Goal: Task Accomplishment & Management: Use online tool/utility

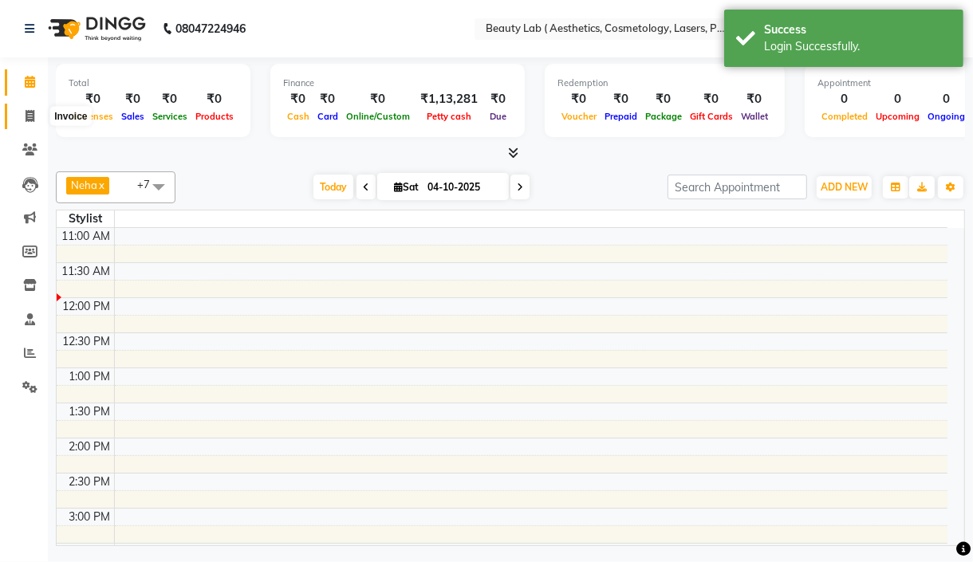
click at [40, 113] on span at bounding box center [30, 117] width 28 height 18
select select "7169"
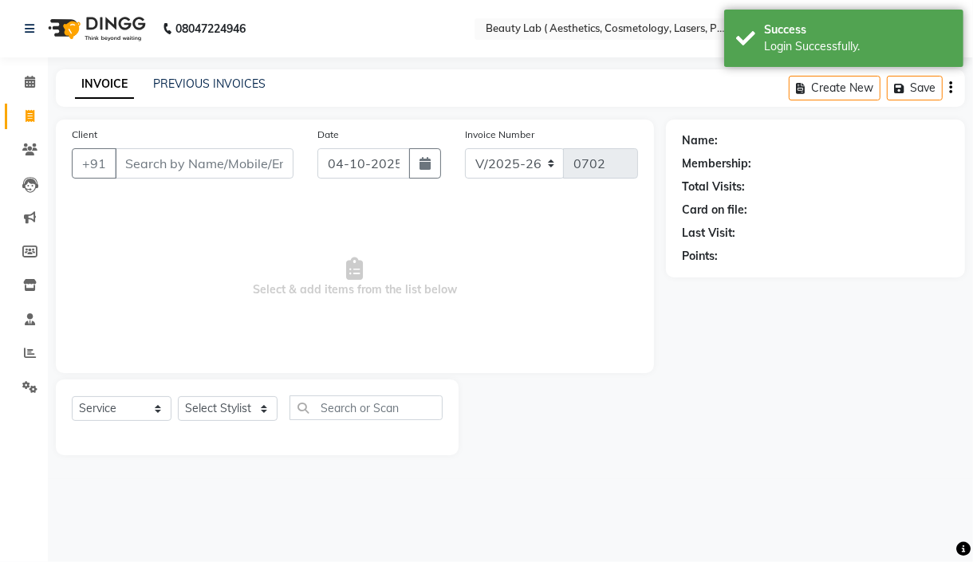
click at [175, 164] on input "Client" at bounding box center [204, 163] width 179 height 30
select select "product"
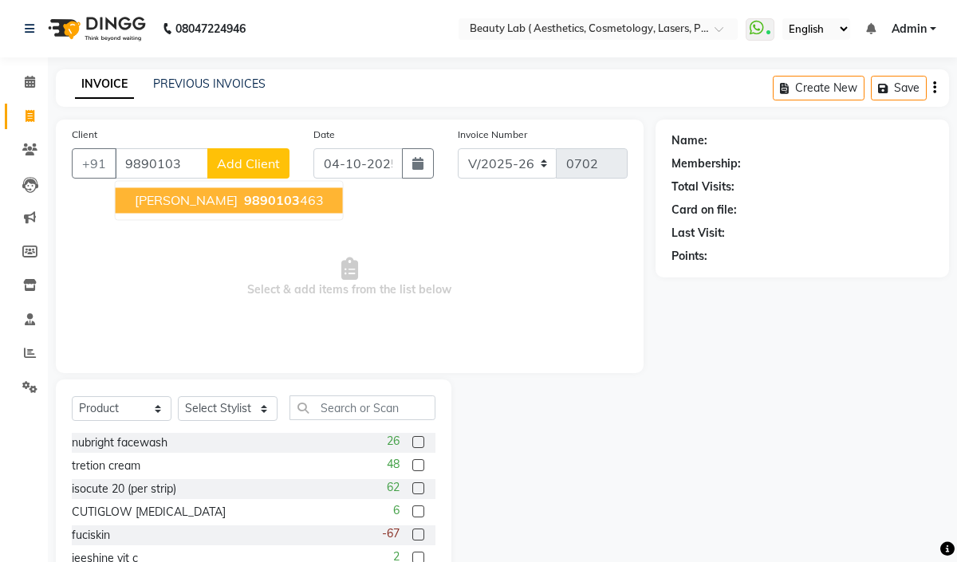
click at [309, 203] on ngb-highlight "9890103 463" at bounding box center [282, 200] width 83 height 16
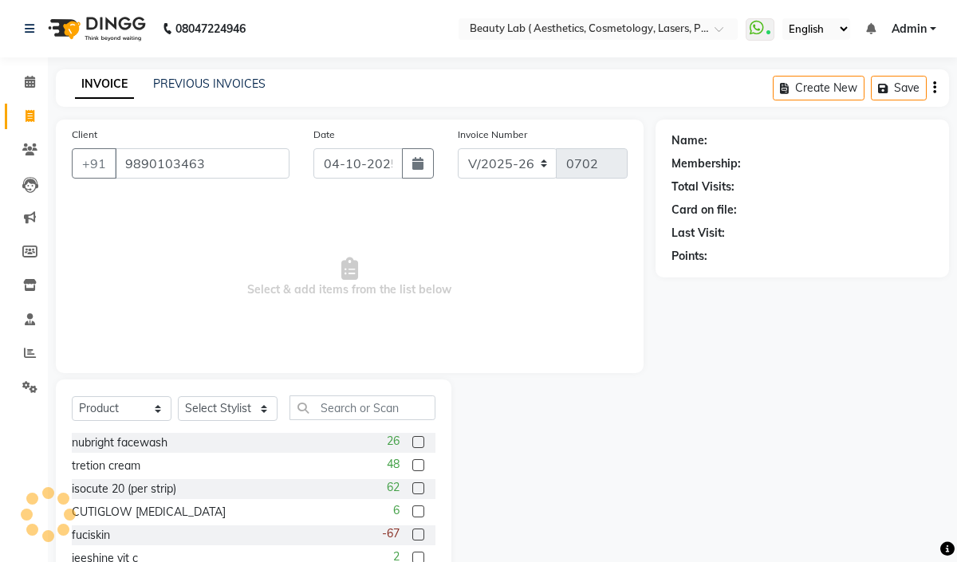
type input "9890103463"
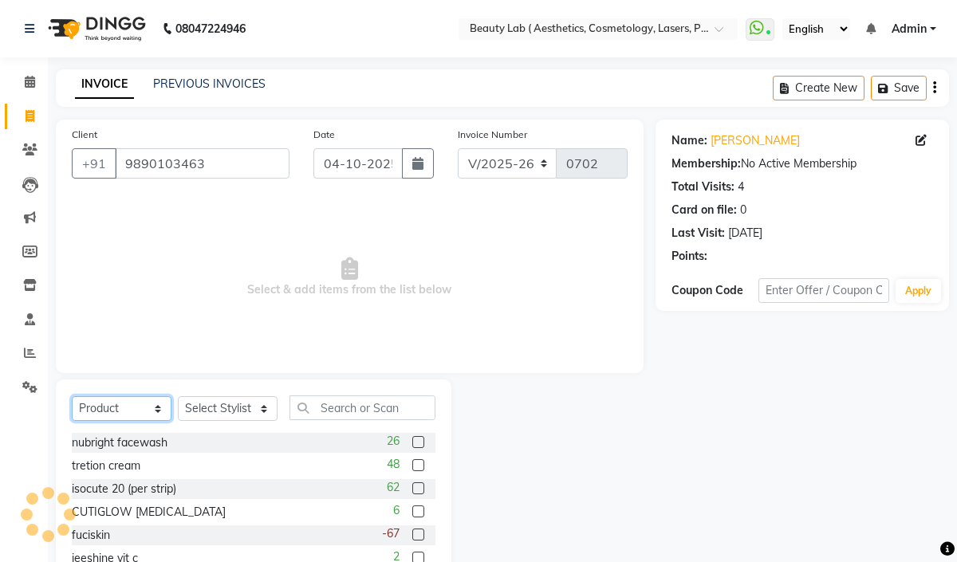
click at [145, 405] on select "Select Service Product Membership Package Voucher Prepaid Gift Card" at bounding box center [122, 408] width 100 height 25
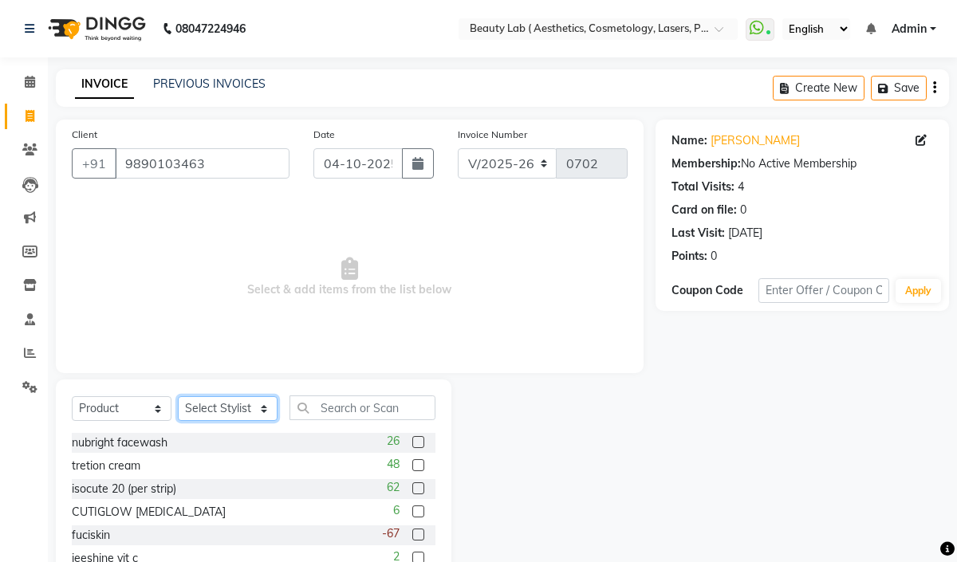
click at [248, 411] on select "Select Stylist [PERSON_NAME] neha nishu sarika" at bounding box center [228, 408] width 100 height 25
click at [357, 313] on span "Select & add items from the list below" at bounding box center [350, 277] width 556 height 159
click at [147, 171] on input "9890103463" at bounding box center [202, 163] width 175 height 30
click at [246, 402] on select "Select Stylist [PERSON_NAME] neha nishu sarika" at bounding box center [228, 408] width 100 height 25
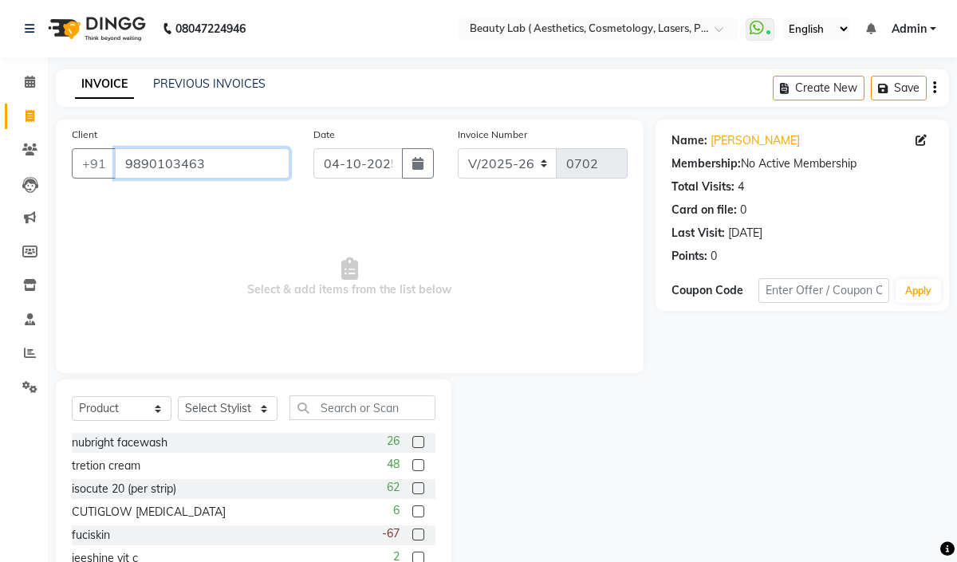
click at [151, 171] on input "9890103463" at bounding box center [202, 163] width 175 height 30
click at [604, 29] on input "text" at bounding box center [581, 30] width 231 height 16
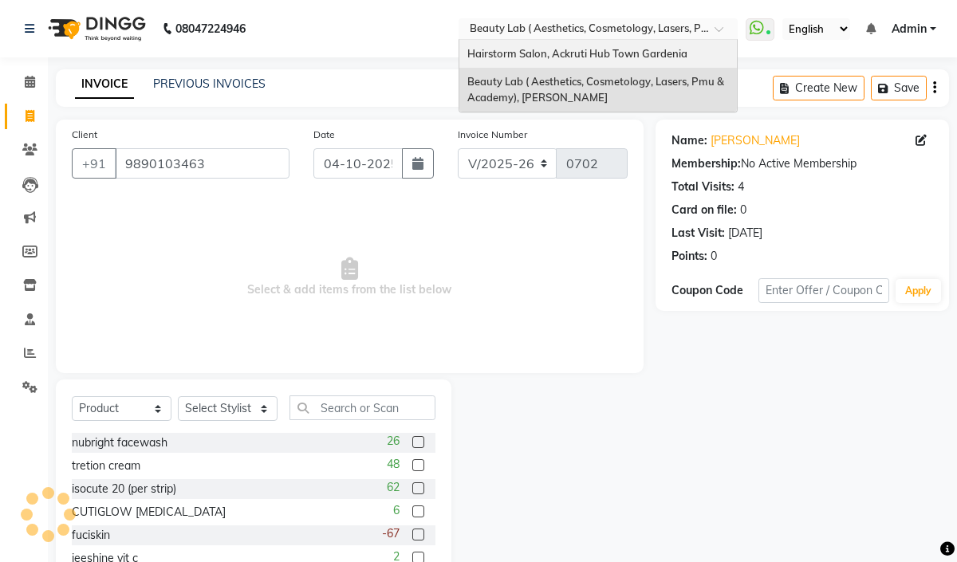
click at [539, 56] on span "Hairstorm Salon, Ackruti Hub Town Gardenia" at bounding box center [577, 53] width 220 height 13
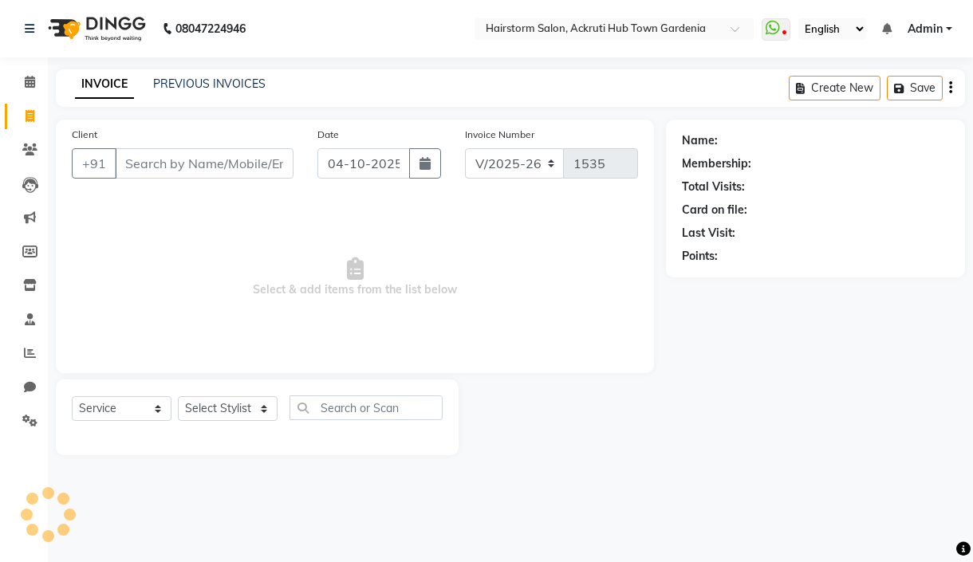
select select "279"
select select "service"
click at [133, 161] on input "Client" at bounding box center [204, 163] width 179 height 30
type input "9890103463"
select select "product"
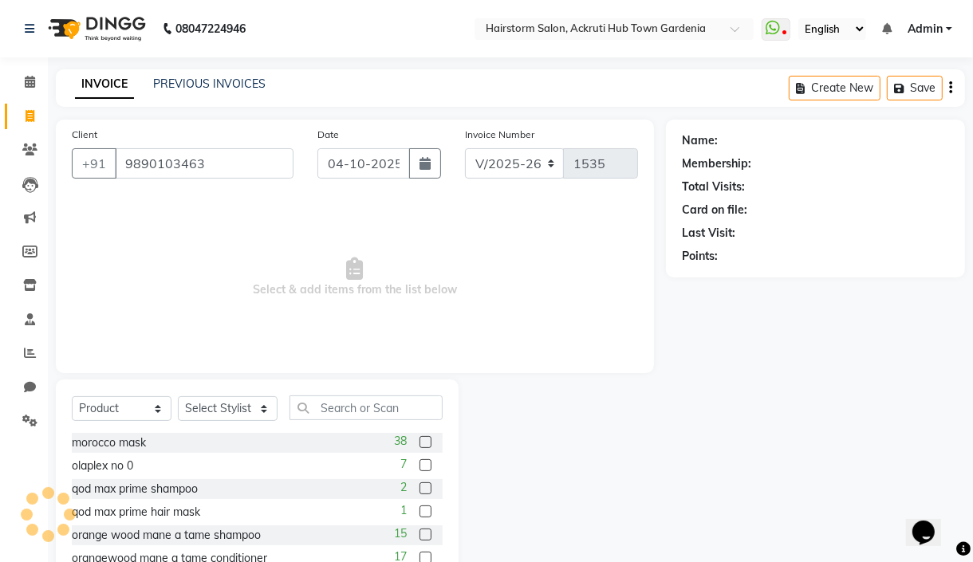
type input "9890103463"
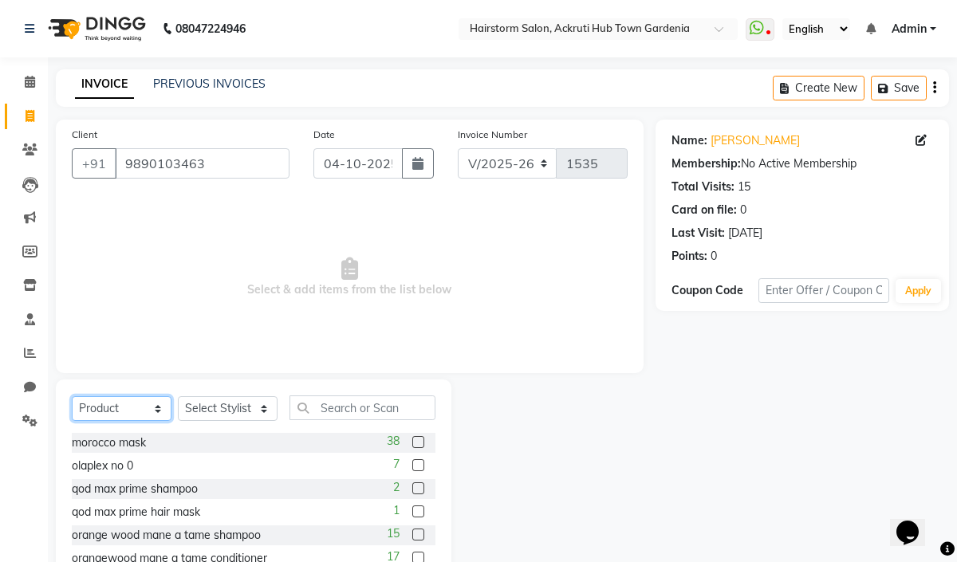
click at [136, 419] on select "Select Service Product Membership Package Voucher Prepaid Gift Card" at bounding box center [122, 408] width 100 height 25
click at [72, 397] on select "Select Service Product Membership Package Voucher Prepaid Gift Card" at bounding box center [122, 408] width 100 height 25
click at [215, 403] on select "Select Stylist Arbaaz patel deepak jayesh monali Neha Nilesh nishu sarika parmar" at bounding box center [228, 408] width 100 height 25
select select "59938"
click at [178, 397] on select "Select Stylist Arbaaz patel deepak jayesh monali Neha Nilesh nishu sarika parmar" at bounding box center [228, 408] width 100 height 25
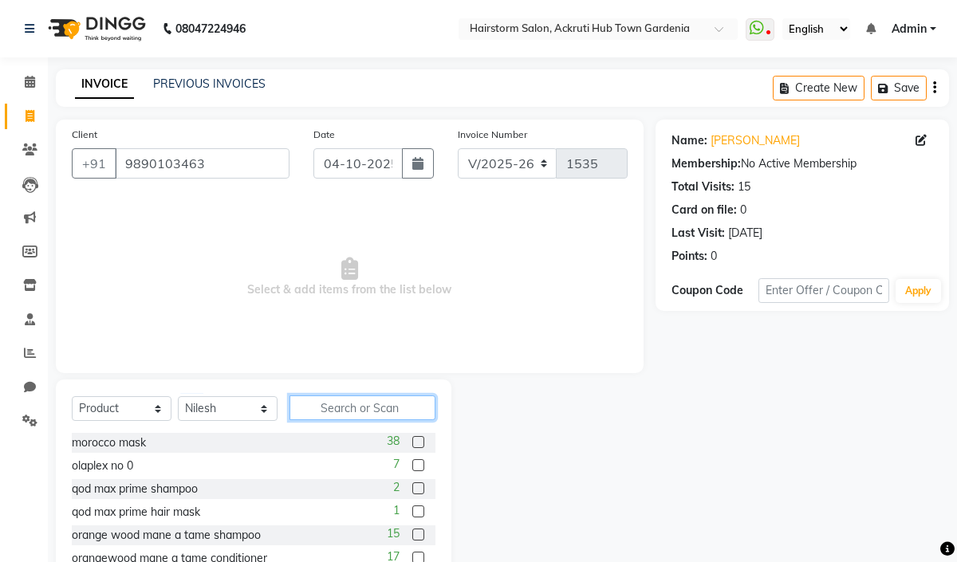
click at [332, 418] on input "text" at bounding box center [362, 407] width 146 height 25
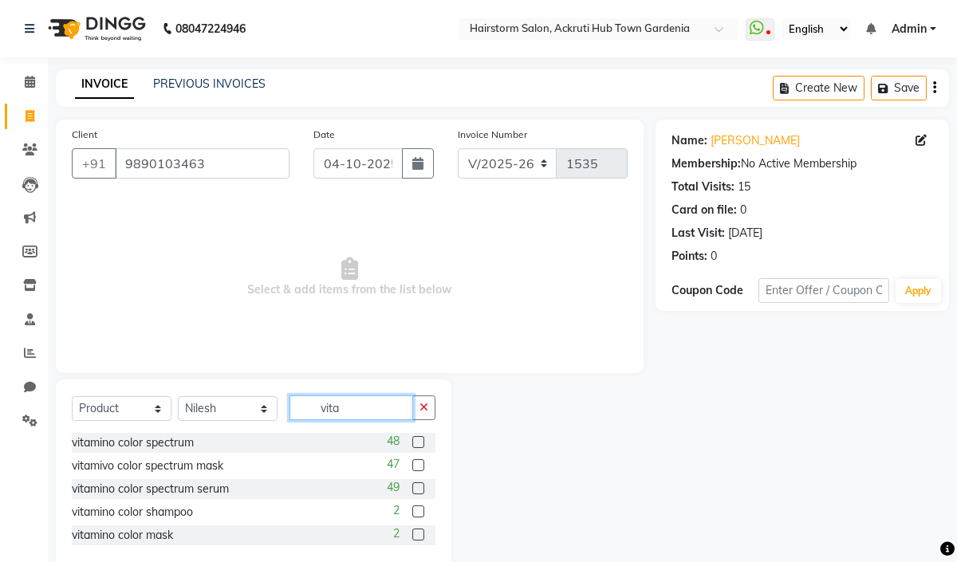
type input "vita"
click at [415, 467] on label at bounding box center [418, 465] width 12 height 12
click at [415, 467] on input "checkbox" at bounding box center [417, 466] width 10 height 10
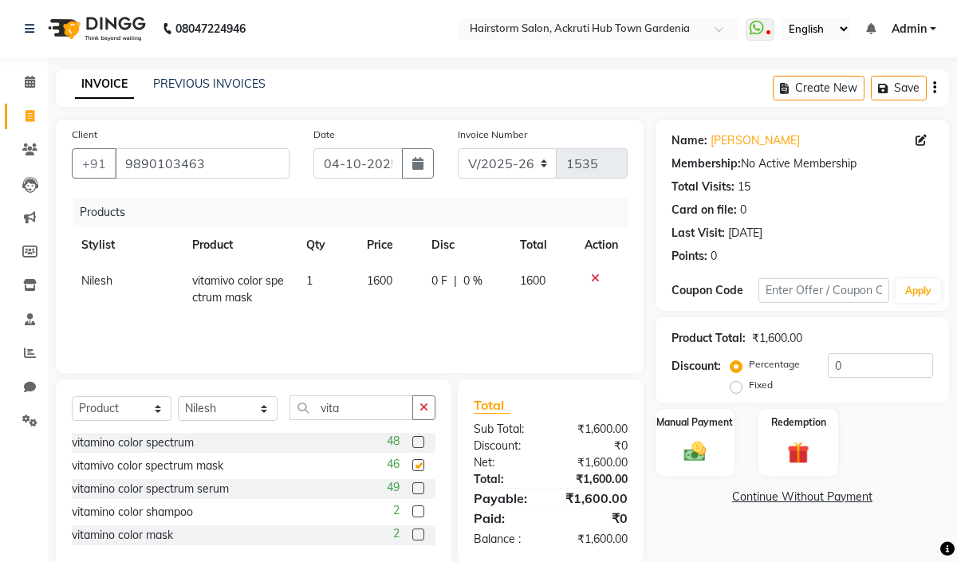
checkbox input "false"
click at [419, 438] on label at bounding box center [418, 442] width 12 height 12
click at [419, 438] on input "checkbox" at bounding box center [417, 443] width 10 height 10
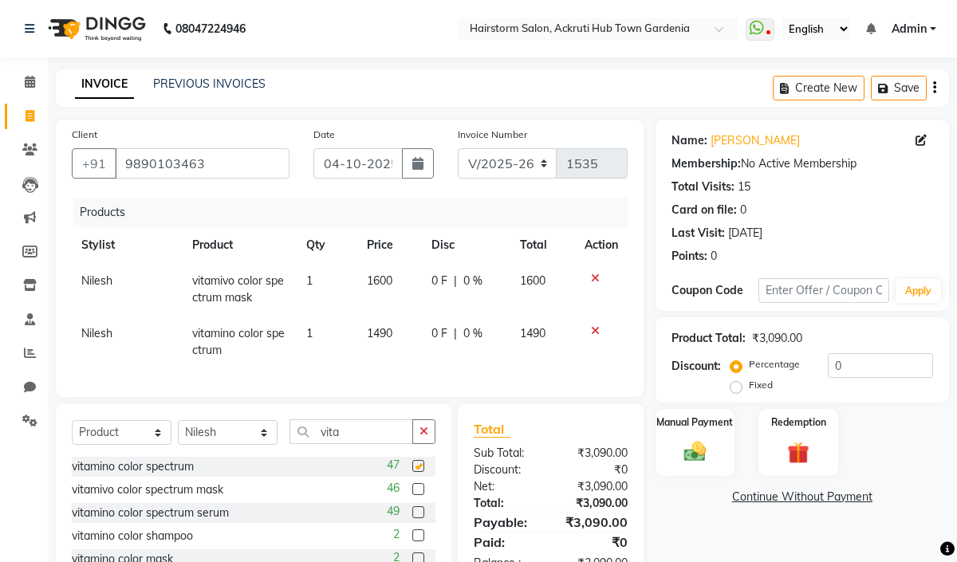
checkbox input "false"
click at [706, 439] on img at bounding box center [694, 451] width 37 height 26
click at [824, 500] on span "GPay" at bounding box center [830, 498] width 33 height 18
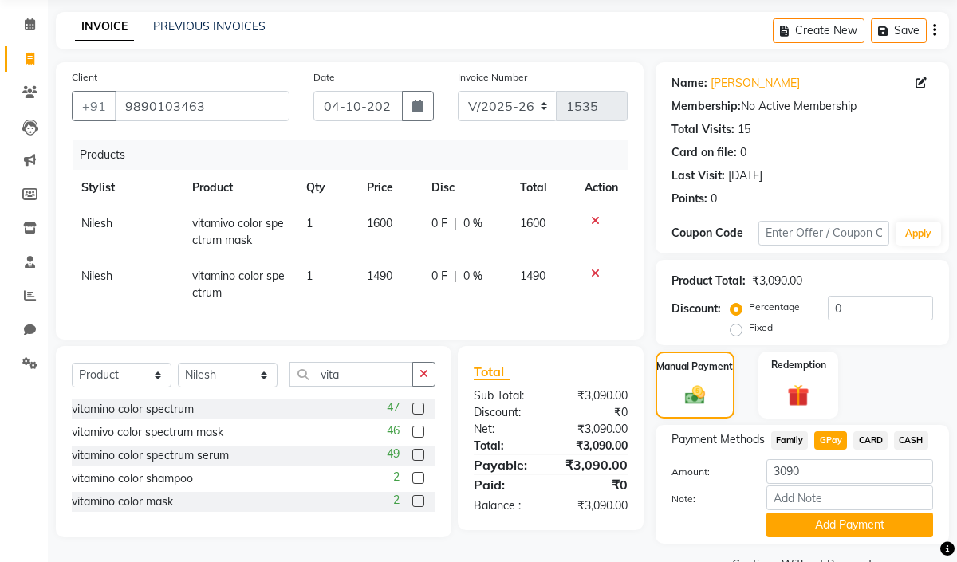
scroll to position [96, 0]
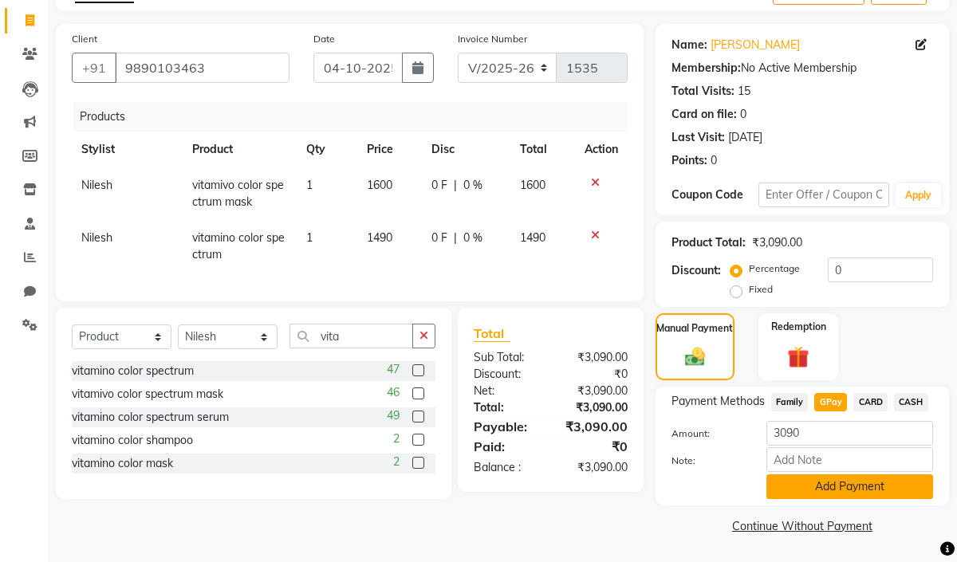
click at [823, 492] on button "Add Payment" at bounding box center [849, 486] width 167 height 25
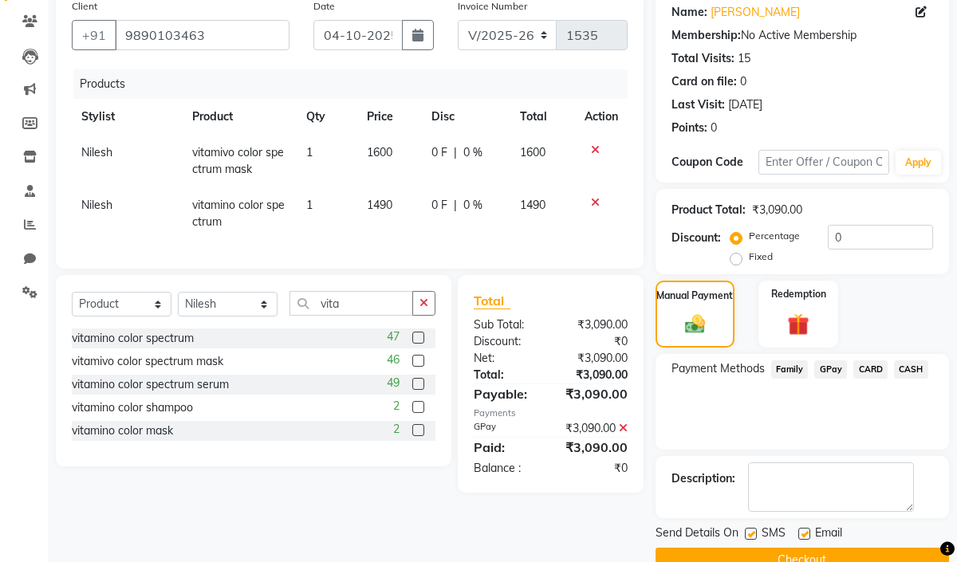
scroll to position [162, 0]
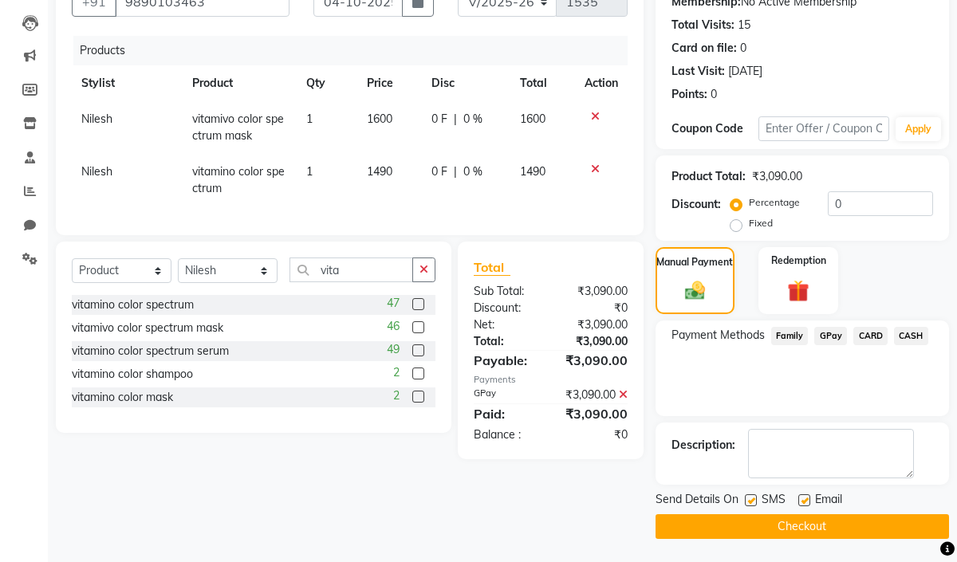
click at [810, 527] on button "Checkout" at bounding box center [801, 526] width 293 height 25
